Goal: Information Seeking & Learning: Learn about a topic

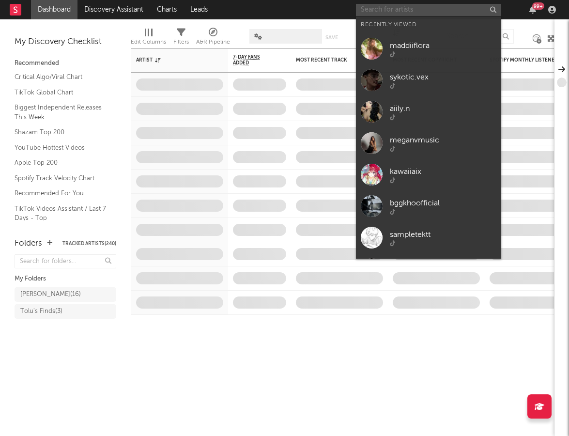
click at [386, 13] on input "text" at bounding box center [428, 10] width 145 height 12
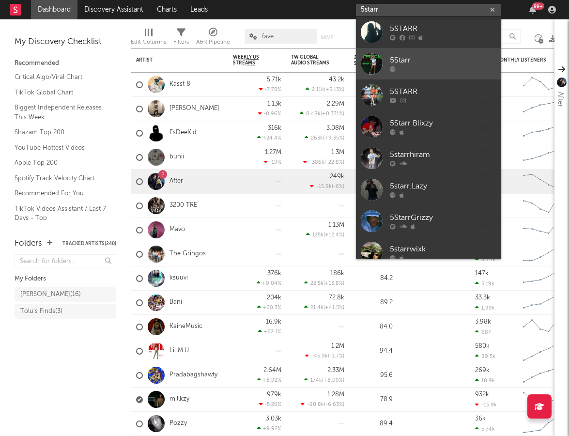
type input "5starr"
click at [422, 63] on div "5Starr" at bounding box center [443, 61] width 107 height 12
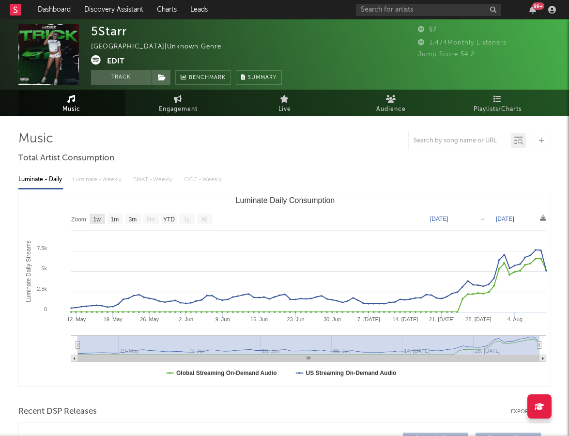
click at [97, 218] on text "1w" at bounding box center [97, 219] width 8 height 7
select select "1w"
type input "2025-08-04"
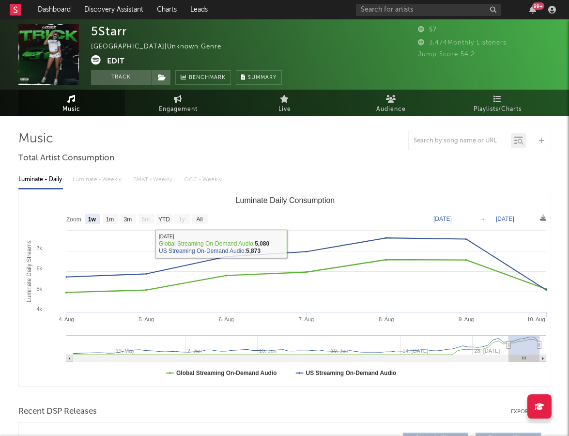
click at [111, 216] on text "1m" at bounding box center [110, 219] width 8 height 7
select select "1m"
type input "2025-07-10"
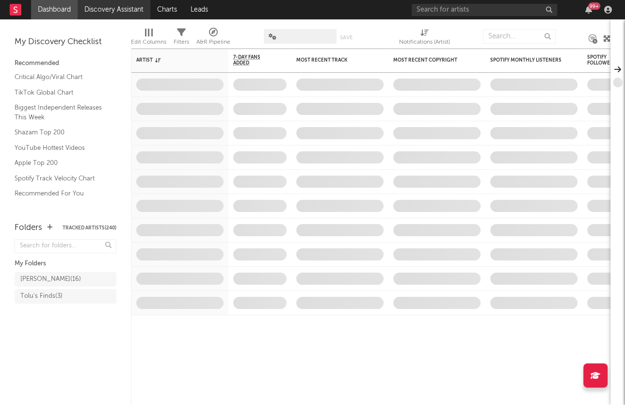
click at [132, 2] on link "Discovery Assistant" at bounding box center [114, 9] width 73 height 19
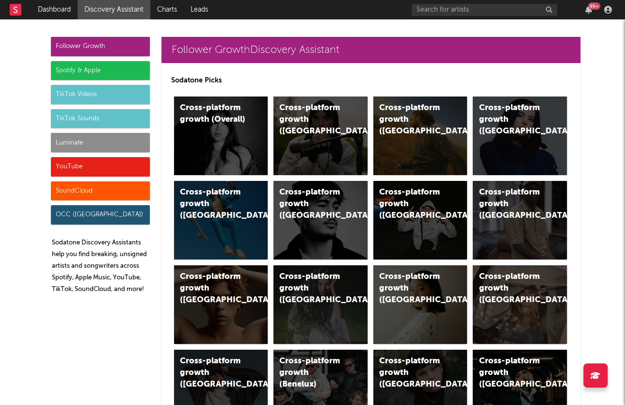
click at [120, 96] on div "TikTok Videos" at bounding box center [100, 94] width 99 height 19
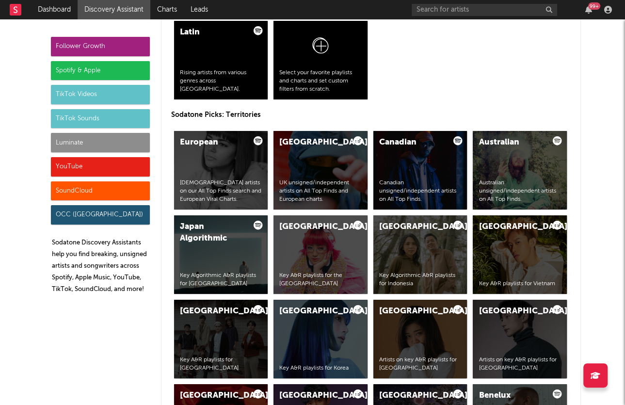
scroll to position [2266, 0]
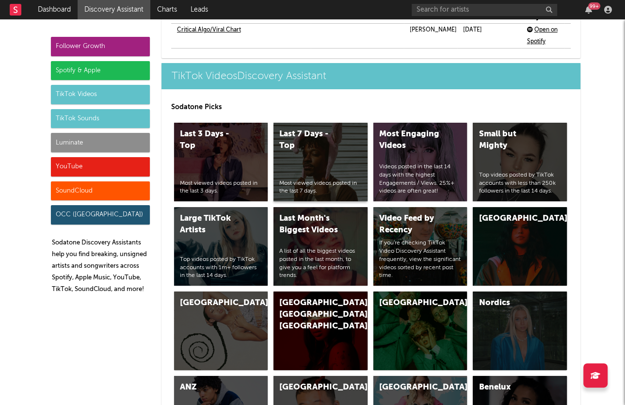
click at [321, 133] on div "Last 7 Days - Top Most viewed videos posted in the last 7 days." at bounding box center [320, 162] width 94 height 79
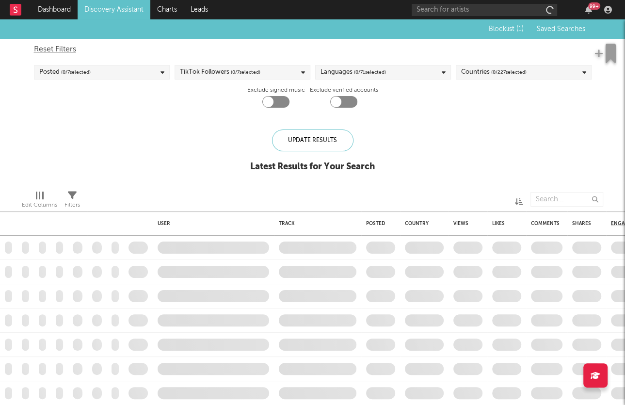
checkbox input "true"
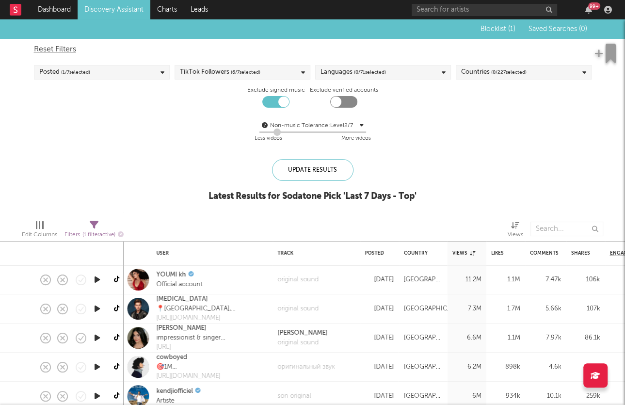
click at [468, 70] on div "Countries ( 0 / 227 selected)" at bounding box center [493, 72] width 65 height 12
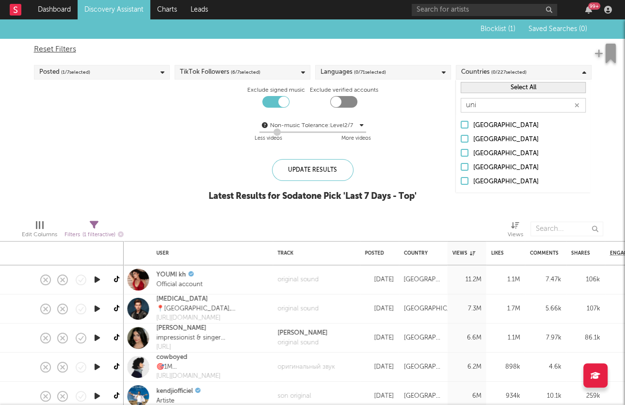
type input "uni"
click at [467, 179] on div at bounding box center [464, 181] width 8 height 8
click at [460, 179] on input "[GEOGRAPHIC_DATA]" at bounding box center [460, 182] width 0 height 12
click at [435, 141] on div "Non-music Tolerance: Level 2 / 7 2 Less videos More videos" at bounding box center [312, 132] width 557 height 25
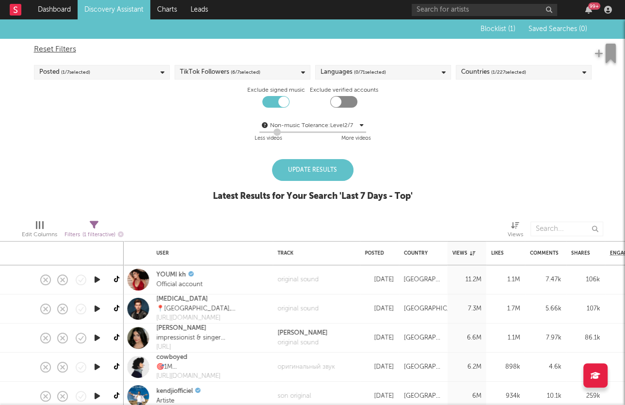
click at [341, 174] on div "Update Results" at bounding box center [312, 170] width 81 height 22
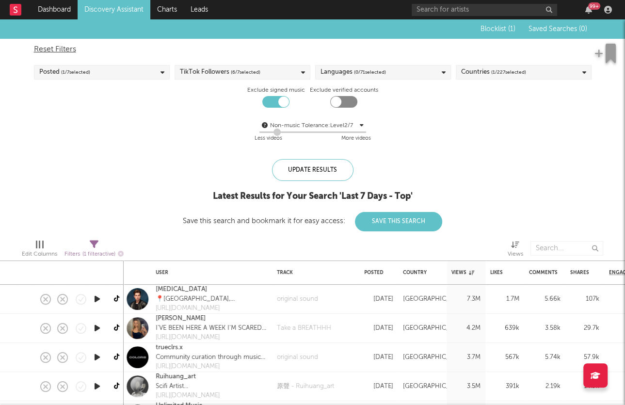
click at [132, 12] on link "Discovery Assistant" at bounding box center [114, 9] width 73 height 19
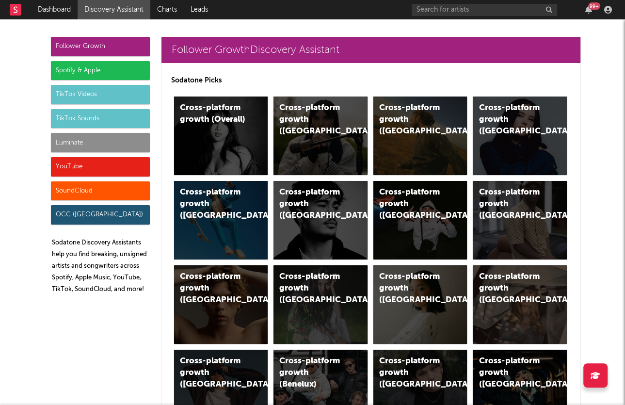
click at [103, 120] on div "TikTok Sounds" at bounding box center [100, 118] width 99 height 19
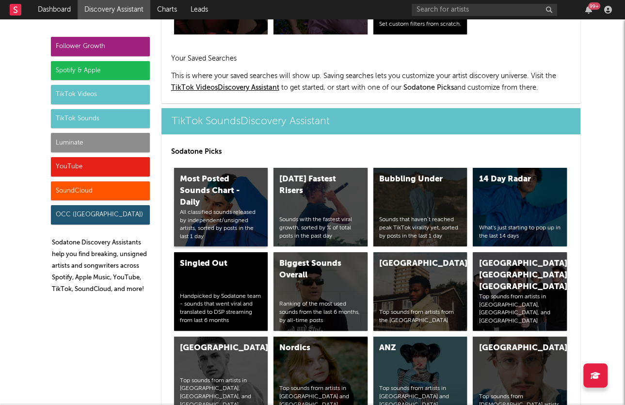
scroll to position [3237, 0]
